Goal: Task Accomplishment & Management: Complete application form

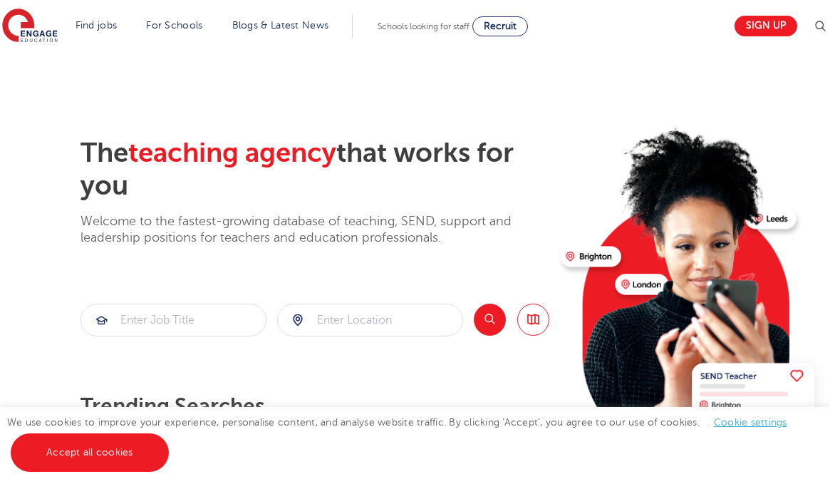
click at [301, 316] on div at bounding box center [370, 319] width 185 height 31
click at [325, 320] on input "search" at bounding box center [370, 319] width 185 height 31
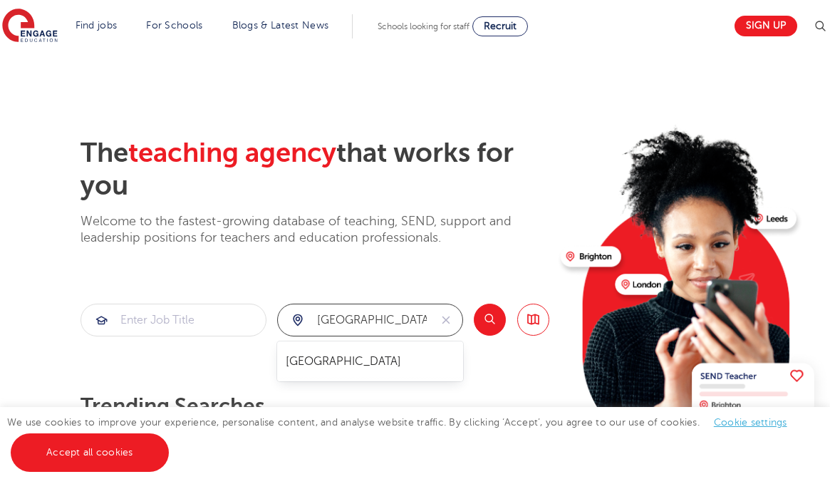
type input "[GEOGRAPHIC_DATA]"
click at [480, 318] on button "Search" at bounding box center [490, 320] width 32 height 32
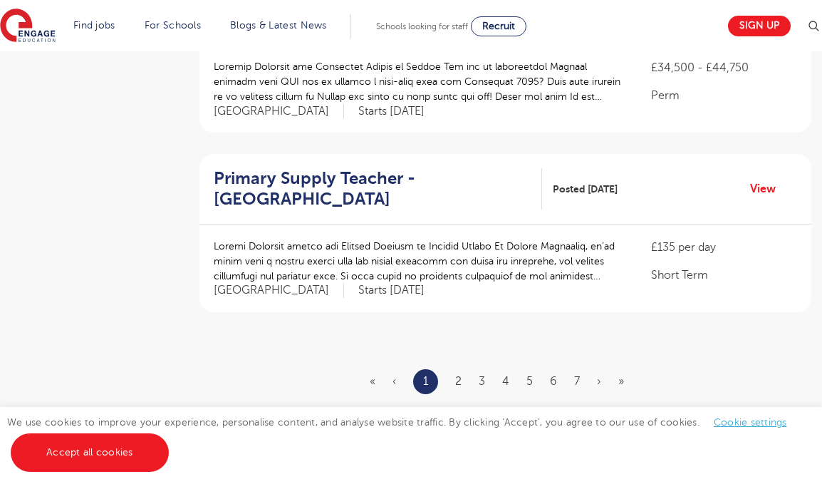
scroll to position [1681, 0]
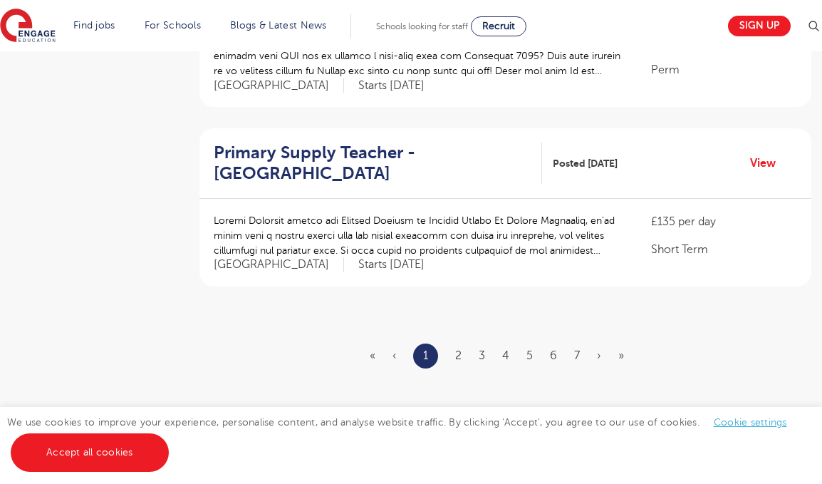
click at [463, 344] on ul "« ‹ 1 2 3 4 5 6 7 › »" at bounding box center [506, 356] width 272 height 25
click at [459, 349] on link "2" at bounding box center [458, 355] width 6 height 13
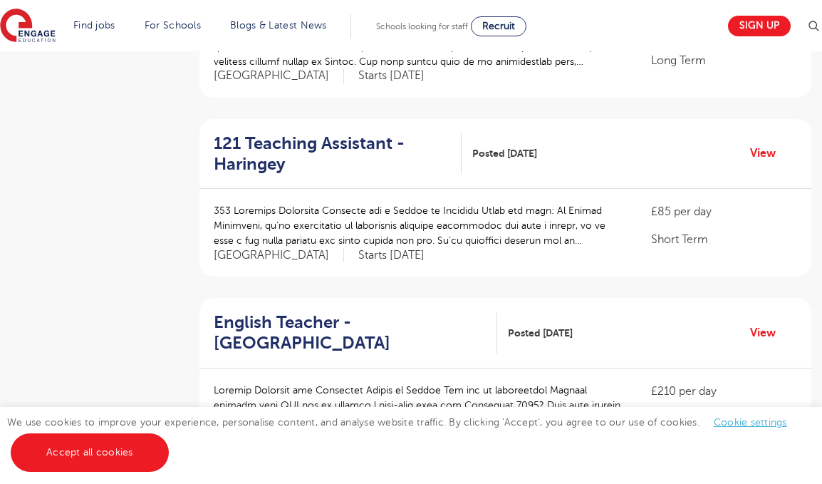
scroll to position [1515, 0]
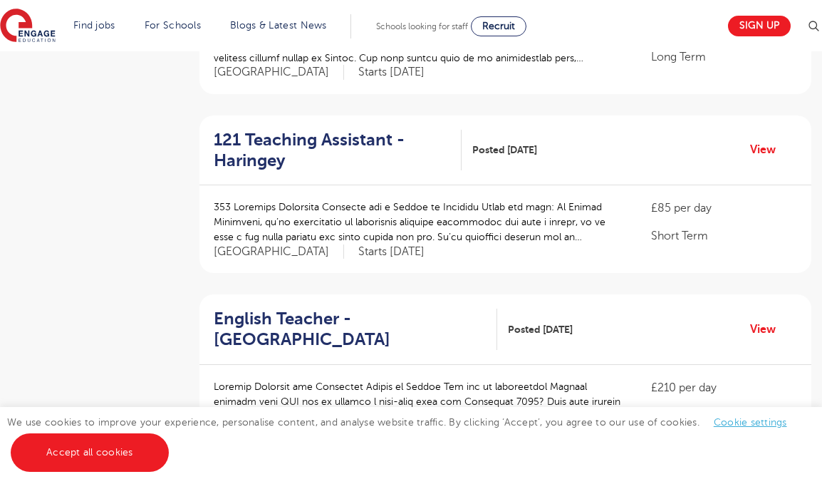
click at [352, 130] on h2 "121 Teaching Assistant - Haringey" at bounding box center [332, 150] width 237 height 41
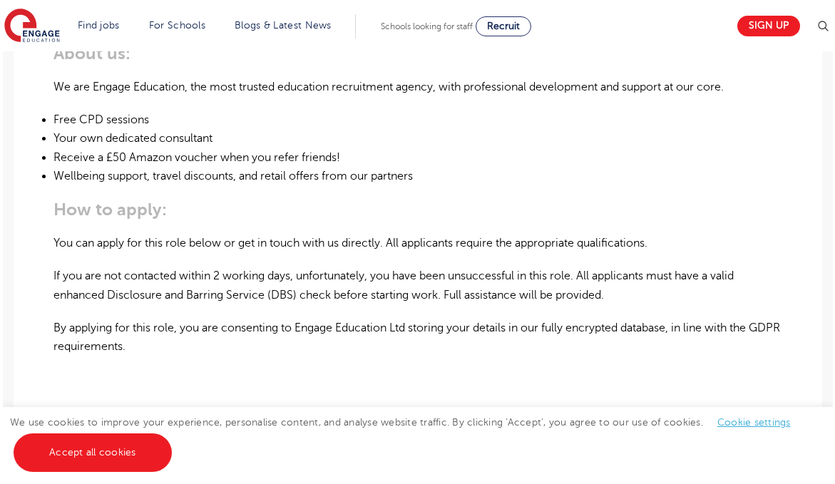
scroll to position [866, 0]
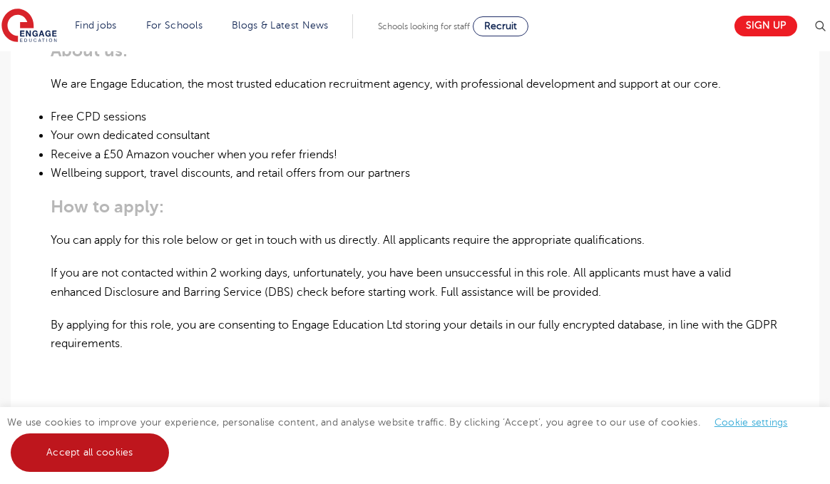
click at [98, 444] on link "Accept all cookies" at bounding box center [90, 452] width 158 height 38
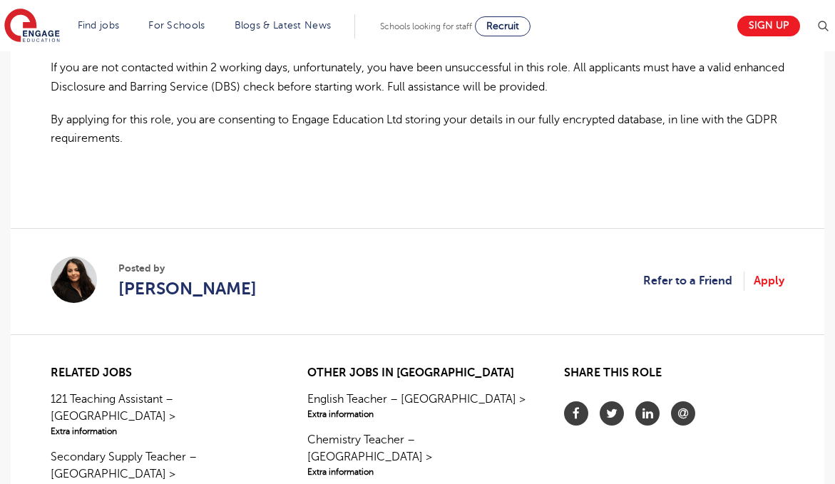
scroll to position [1065, 0]
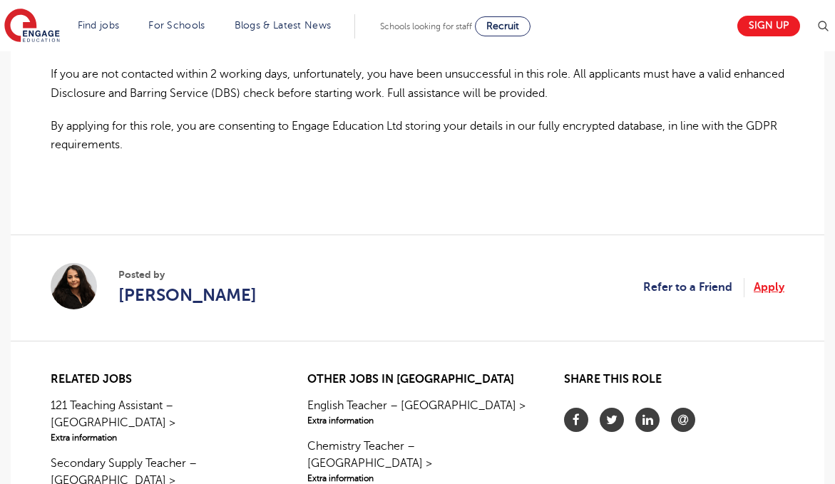
click at [772, 285] on link "Apply" at bounding box center [768, 287] width 31 height 19
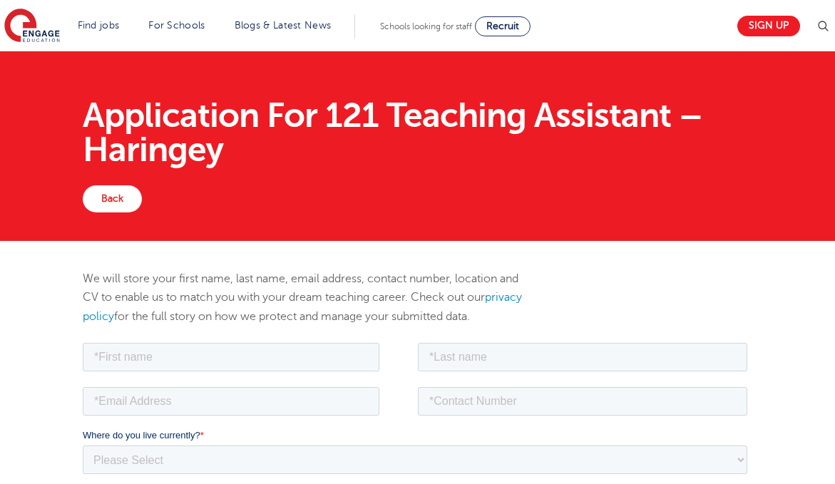
click at [594, 282] on div "We will store your first name, last name, email address, contact number, locati…" at bounding box center [417, 304] width 691 height 71
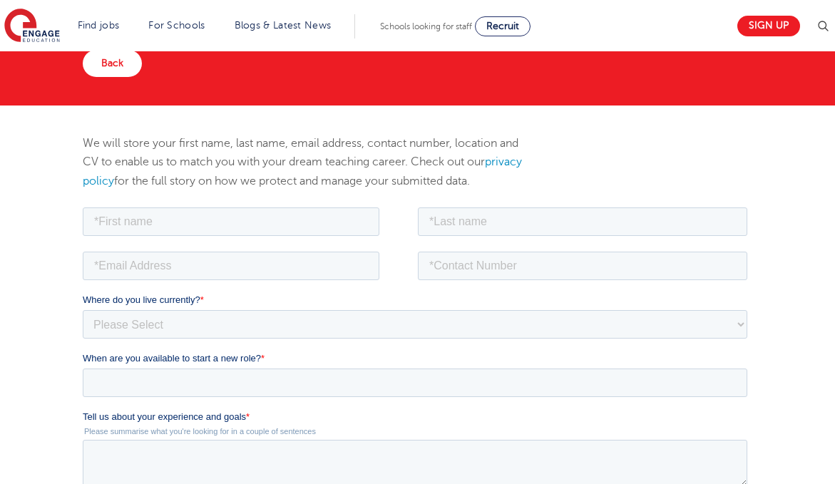
scroll to position [140, 0]
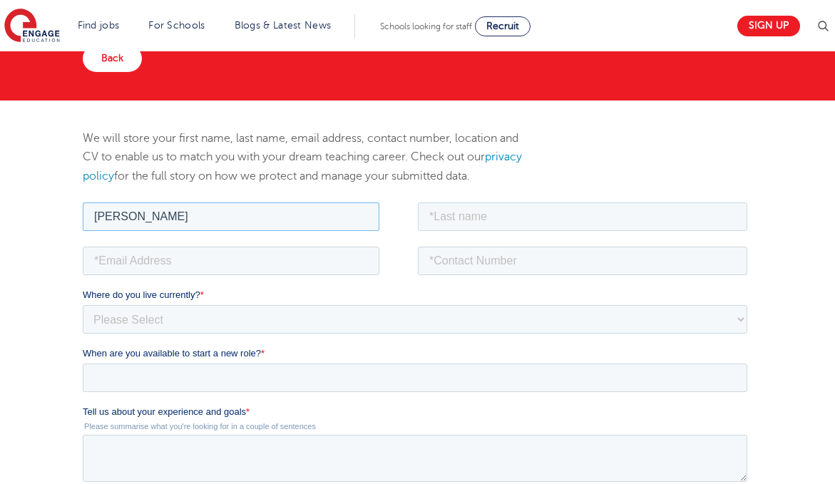
type input "Zeinab"
type input "Abdillahi Hirsi"
type input "zeinababdillahi2003@gmail.com"
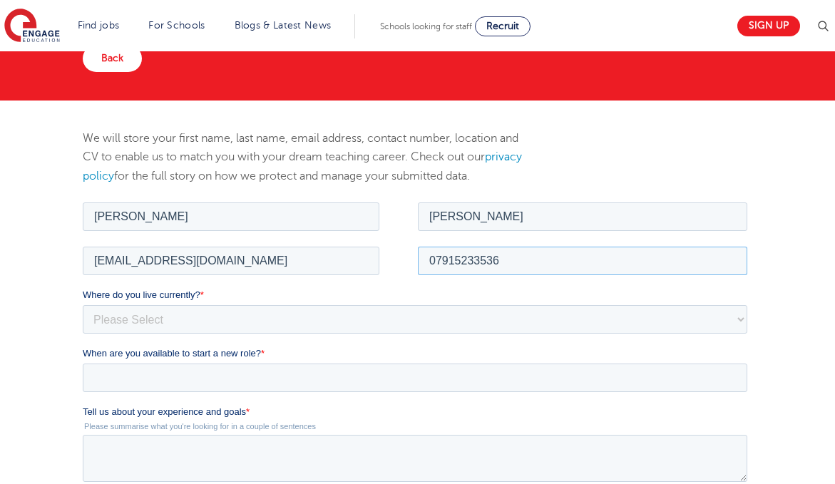
type input "07915233536"
click at [790, 354] on div "We will store your first name, last name, email address, contact number, locati…" at bounding box center [417, 445] width 835 height 690
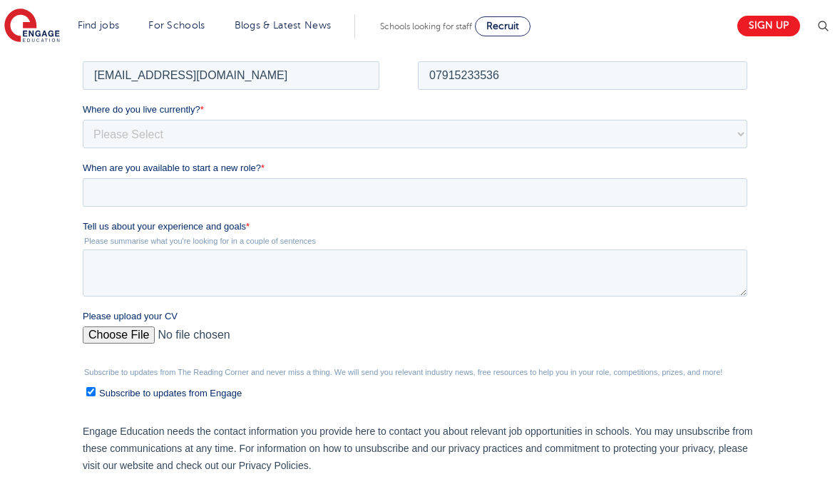
scroll to position [330, 0]
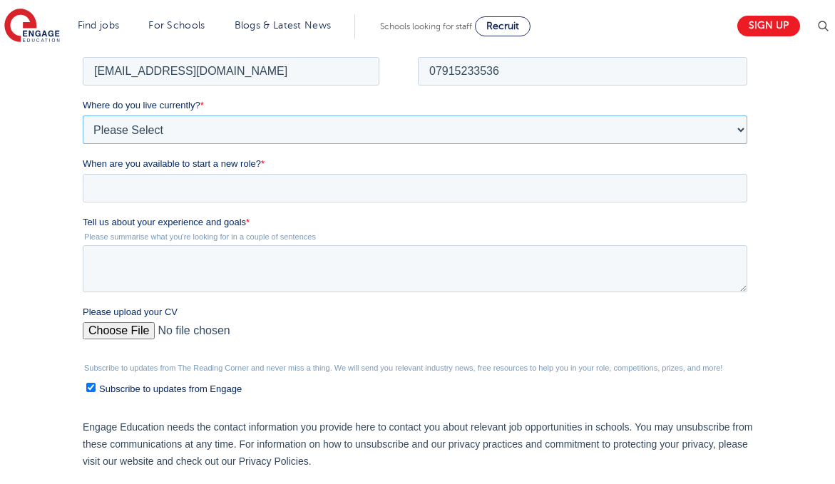
select select "UK"
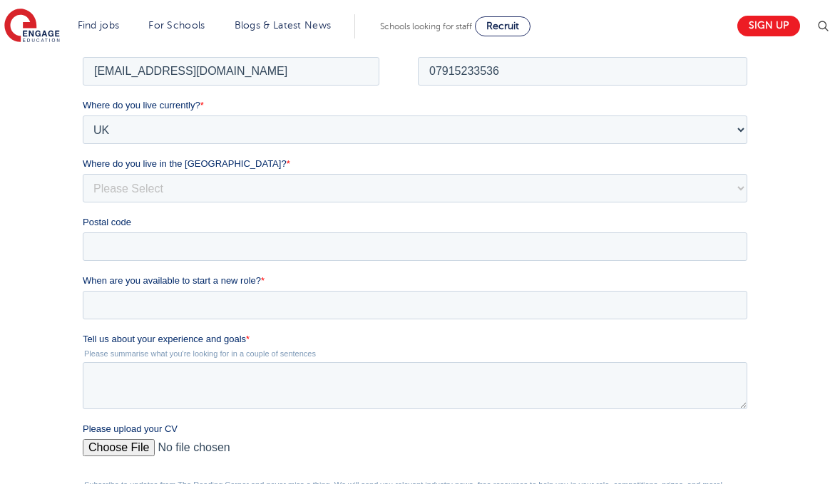
click at [582, 230] on div "Postal code" at bounding box center [417, 238] width 670 height 46
type input "E3 4DQ"
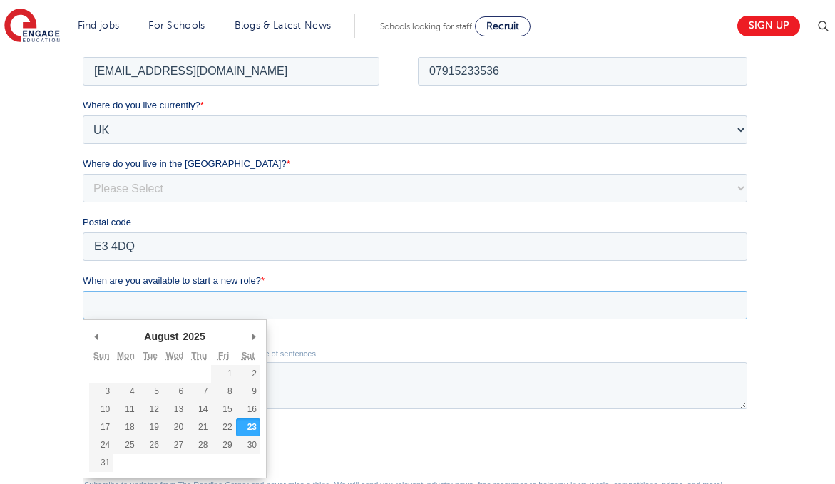
click at [398, 305] on input "When are you available to start a new role? *" at bounding box center [414, 304] width 664 height 29
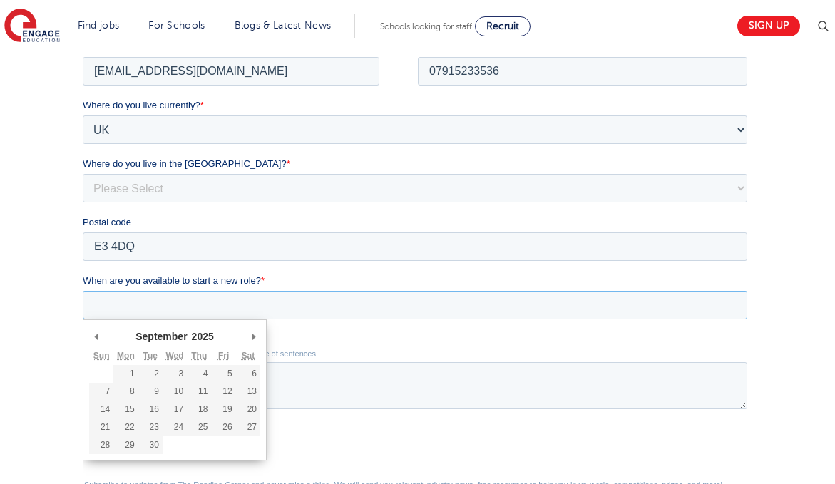
type div "2025-09-01"
type input "2025/09/01"
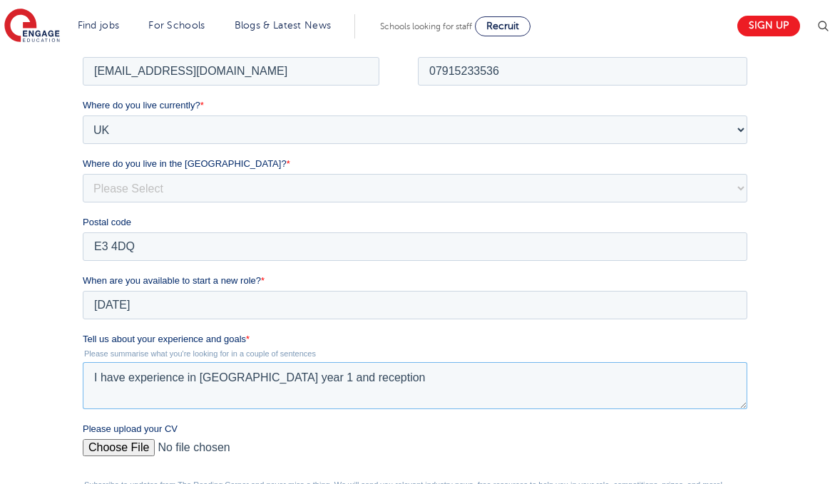
type textarea "I have experience in KS1 year 1 and reception"
click at [713, 450] on input "Please upload your CV" at bounding box center [414, 452] width 664 height 29
click at [796, 365] on div "We will store your first name, last name, email address, contact number, locati…" at bounding box center [417, 306] width 835 height 790
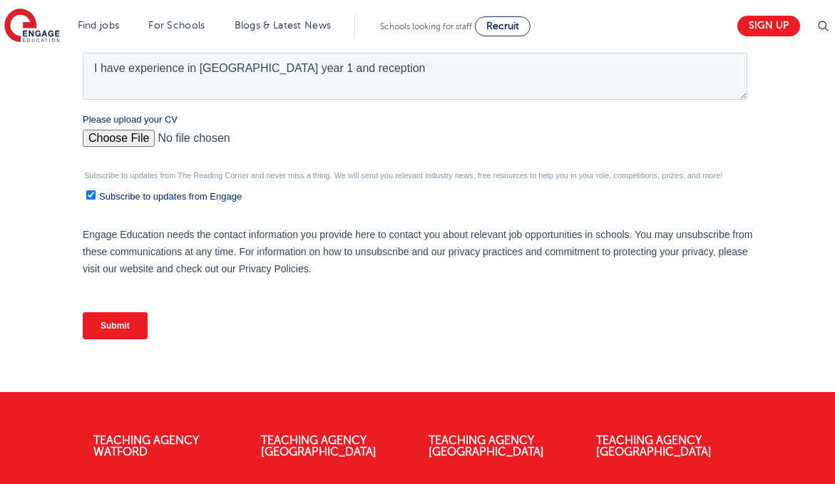
scroll to position [640, 0]
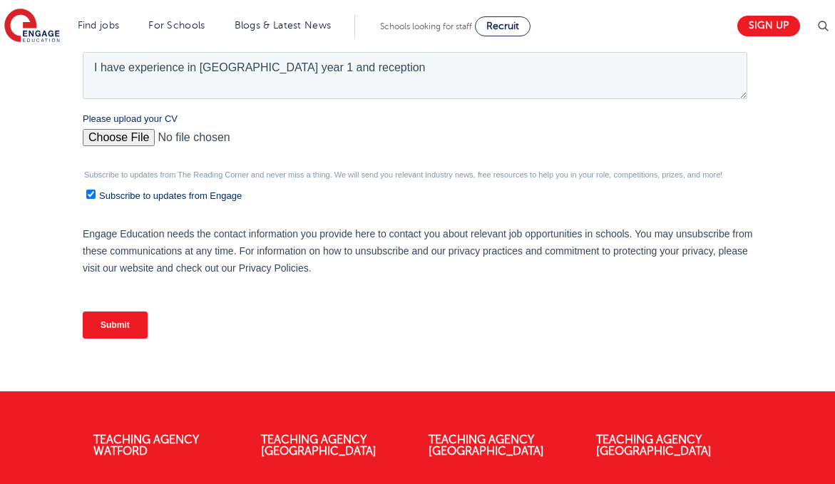
click at [113, 133] on input "Please upload your CV" at bounding box center [414, 143] width 664 height 29
type input "C:\fakepath\Zeinab's CV Brand New.docx"
click at [118, 317] on input "Submit" at bounding box center [114, 324] width 65 height 27
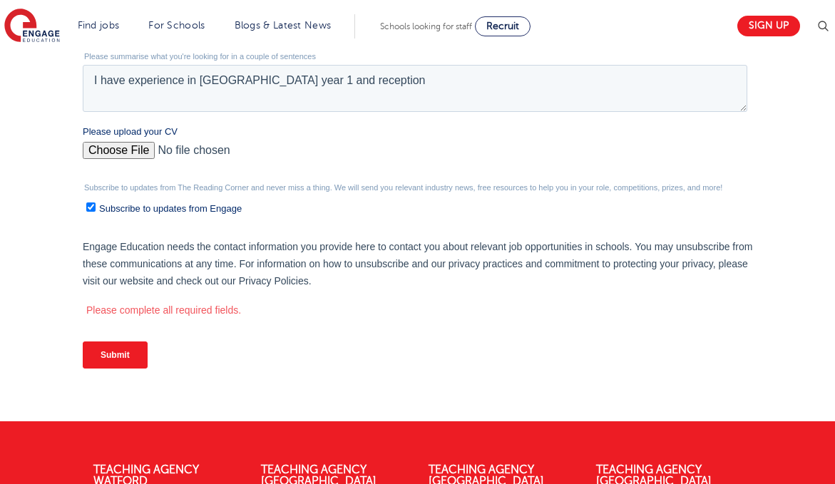
click at [113, 352] on input "Submit" at bounding box center [114, 354] width 65 height 27
click at [114, 345] on input "Submit" at bounding box center [114, 354] width 65 height 27
click at [160, 300] on ul "Please complete all required fields." at bounding box center [417, 307] width 670 height 17
click at [22, 297] on div "We will store your first name, last name, email address, contact number, locati…" at bounding box center [417, 11] width 835 height 820
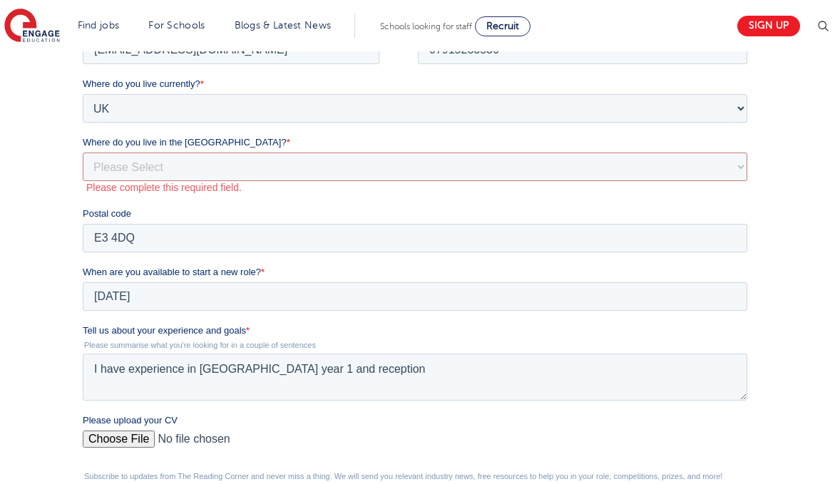
scroll to position [315, 0]
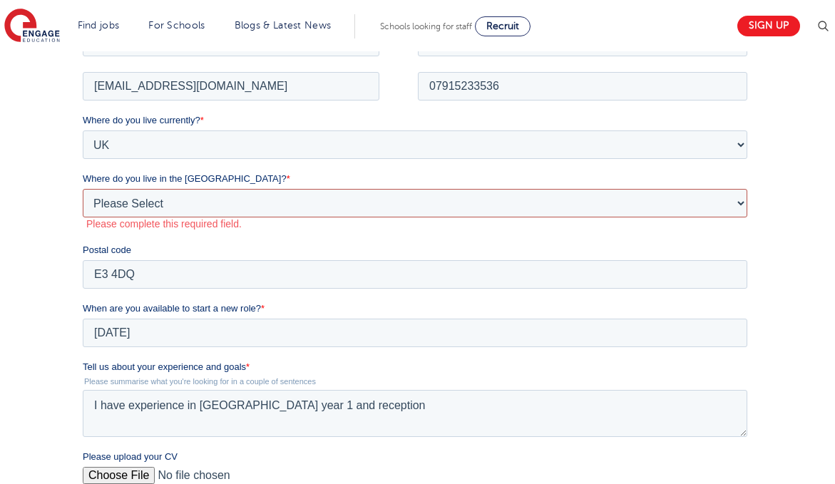
select select "City of London"
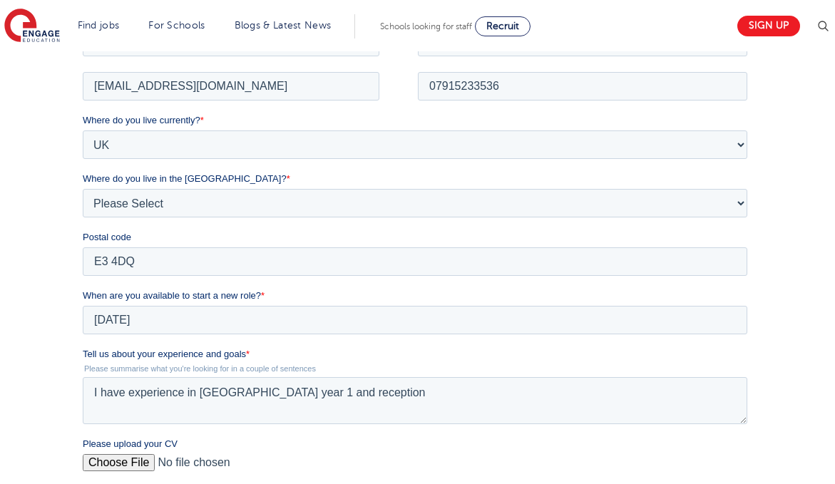
drag, startPoint x: 669, startPoint y: 262, endPoint x: 769, endPoint y: 291, distance: 104.0
click at [769, 291] on div "We will store your first name, last name, email address, contact number, locati…" at bounding box center [417, 336] width 835 height 820
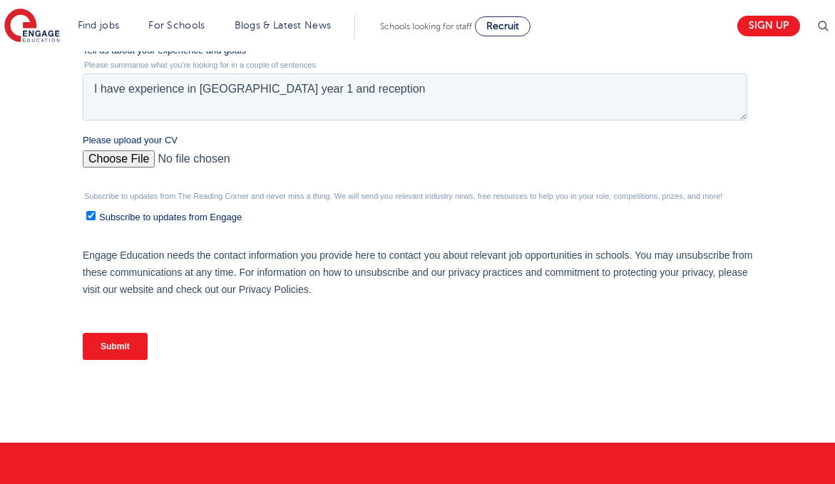
scroll to position [630, 0]
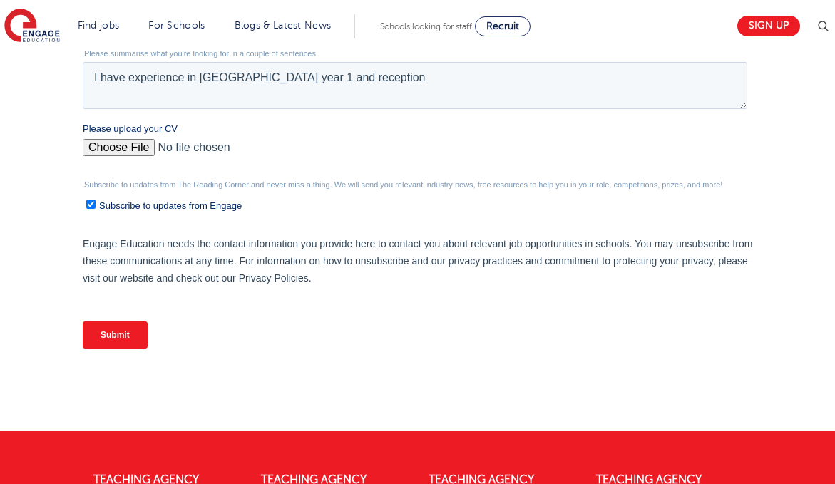
click at [116, 343] on input "Submit" at bounding box center [114, 334] width 65 height 27
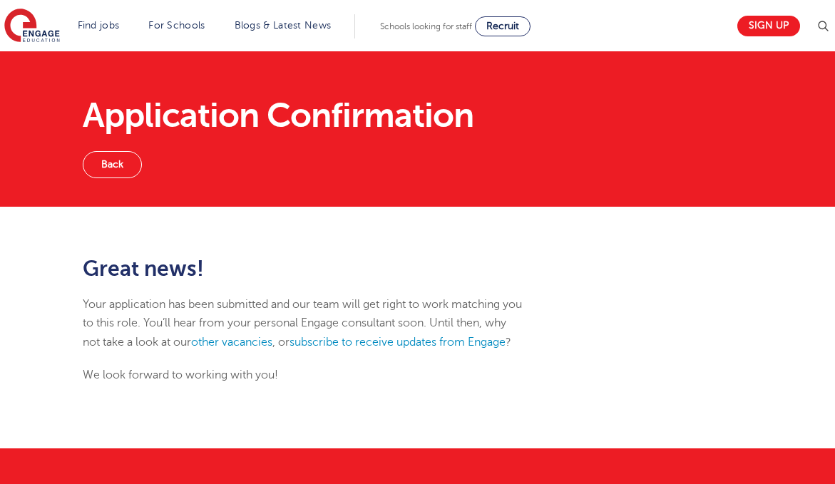
click at [124, 165] on link "Back" at bounding box center [112, 164] width 59 height 27
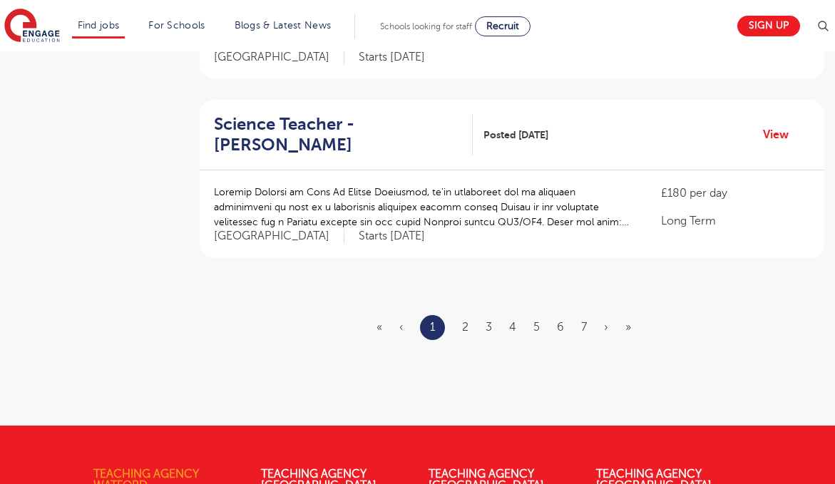
scroll to position [1671, 0]
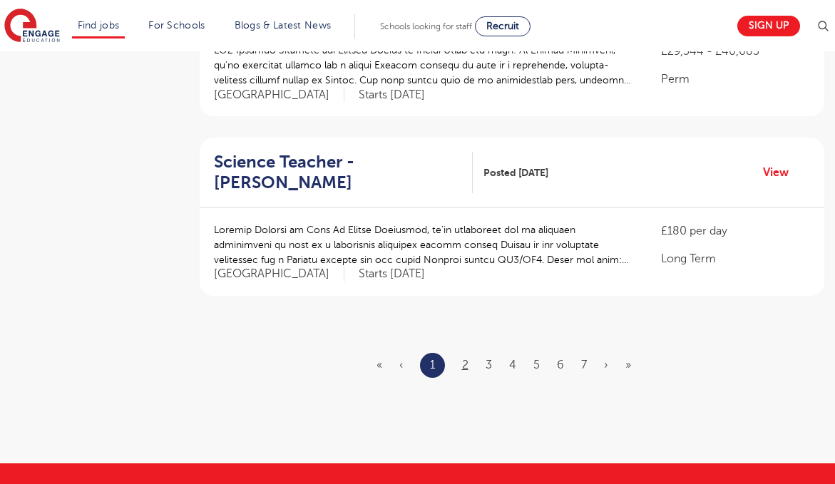
click at [463, 358] on link "2" at bounding box center [465, 364] width 6 height 13
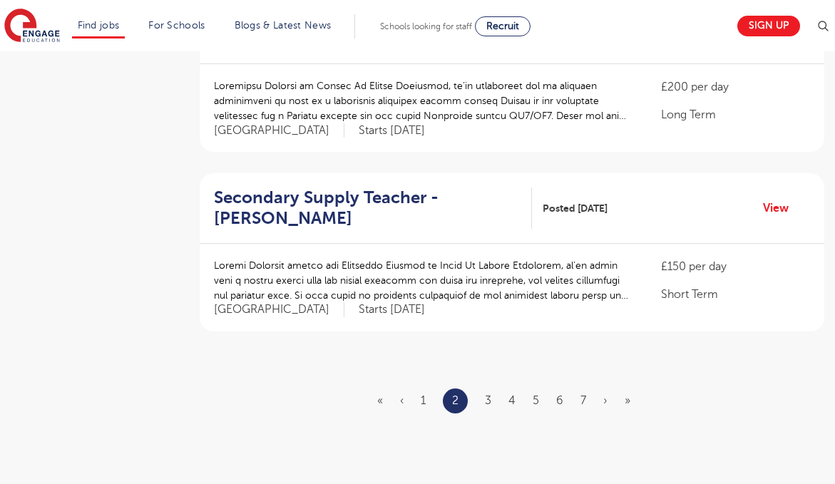
scroll to position [1636, 0]
click at [486, 393] on link "3" at bounding box center [488, 399] width 6 height 13
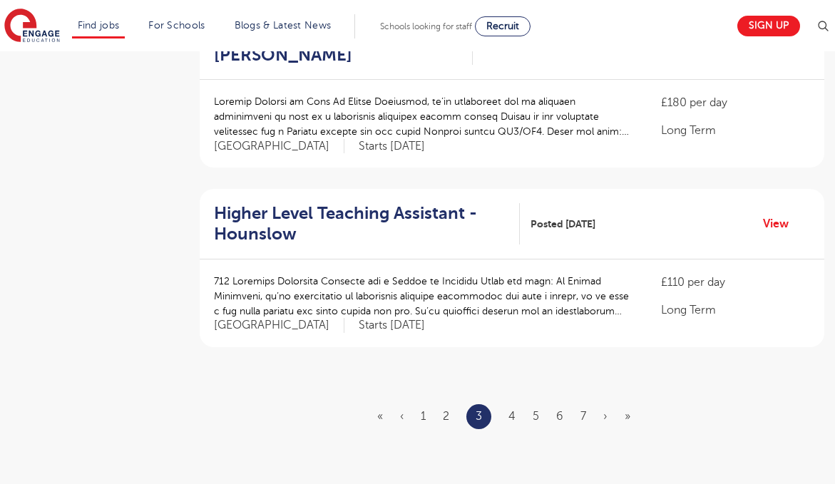
scroll to position [1621, 0]
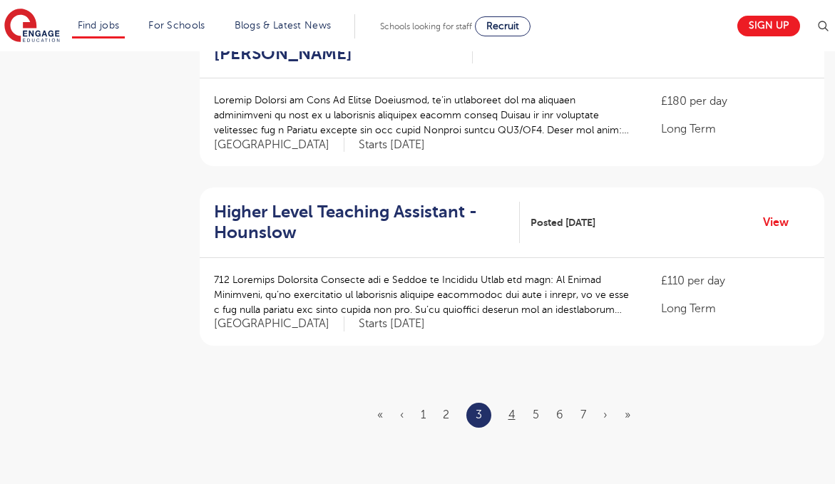
click at [512, 408] on link "4" at bounding box center [511, 414] width 7 height 13
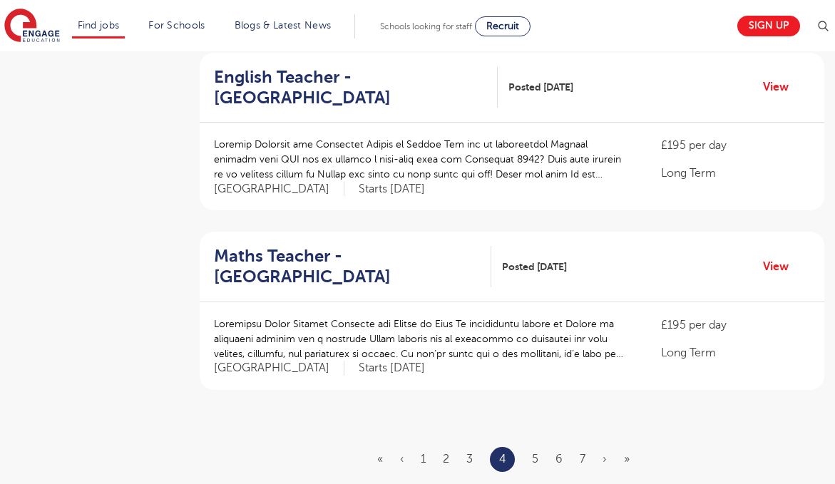
scroll to position [1582, 0]
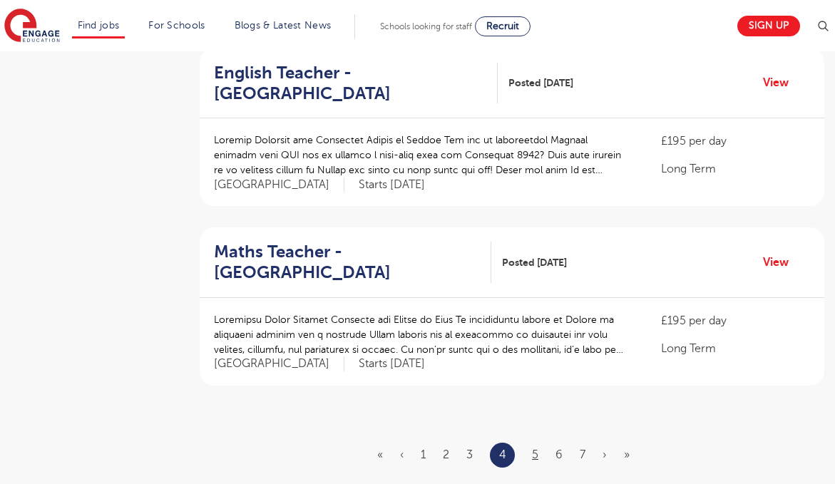
click at [533, 448] on link "5" at bounding box center [535, 454] width 6 height 13
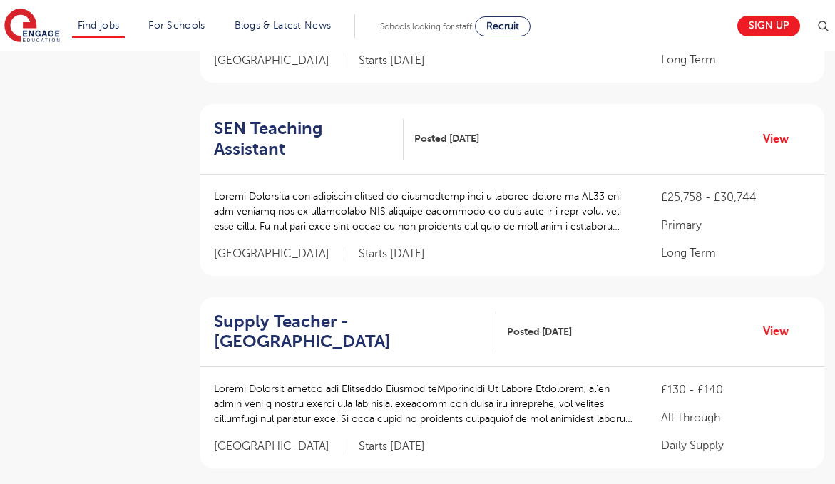
scroll to position [610, 0]
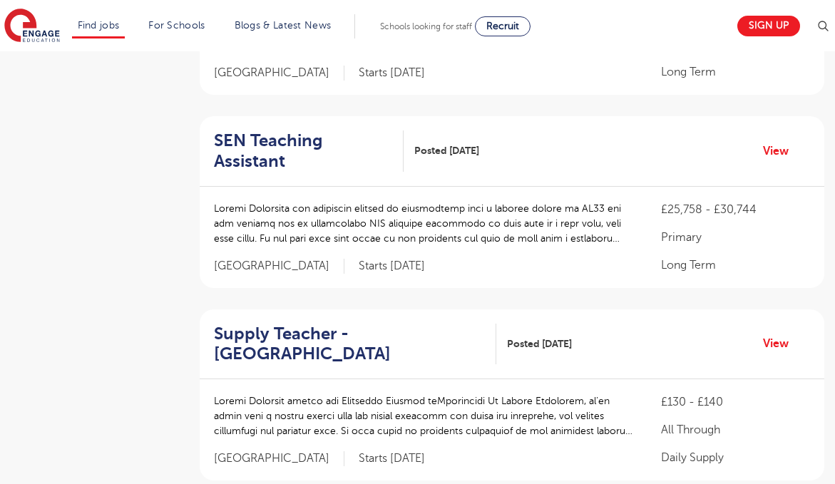
click at [339, 145] on h2 "SEN Teaching Assistant" at bounding box center [303, 150] width 178 height 41
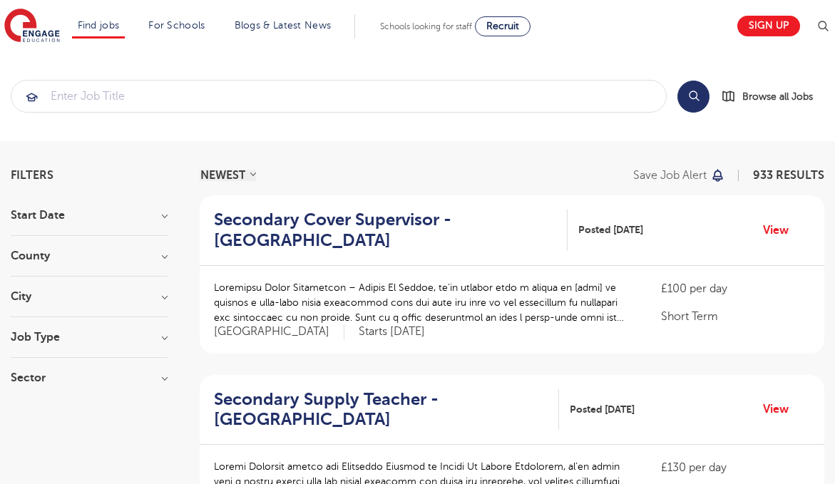
scroll to position [0, 0]
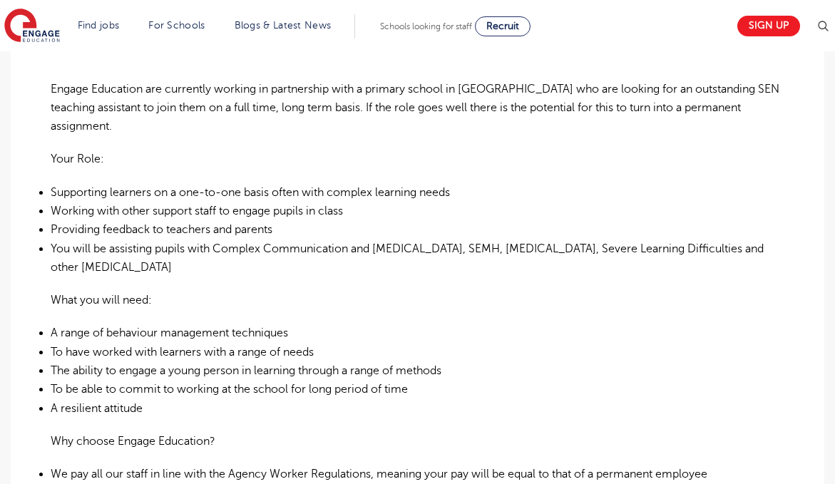
scroll to position [396, 0]
